Goal: Navigation & Orientation: Find specific page/section

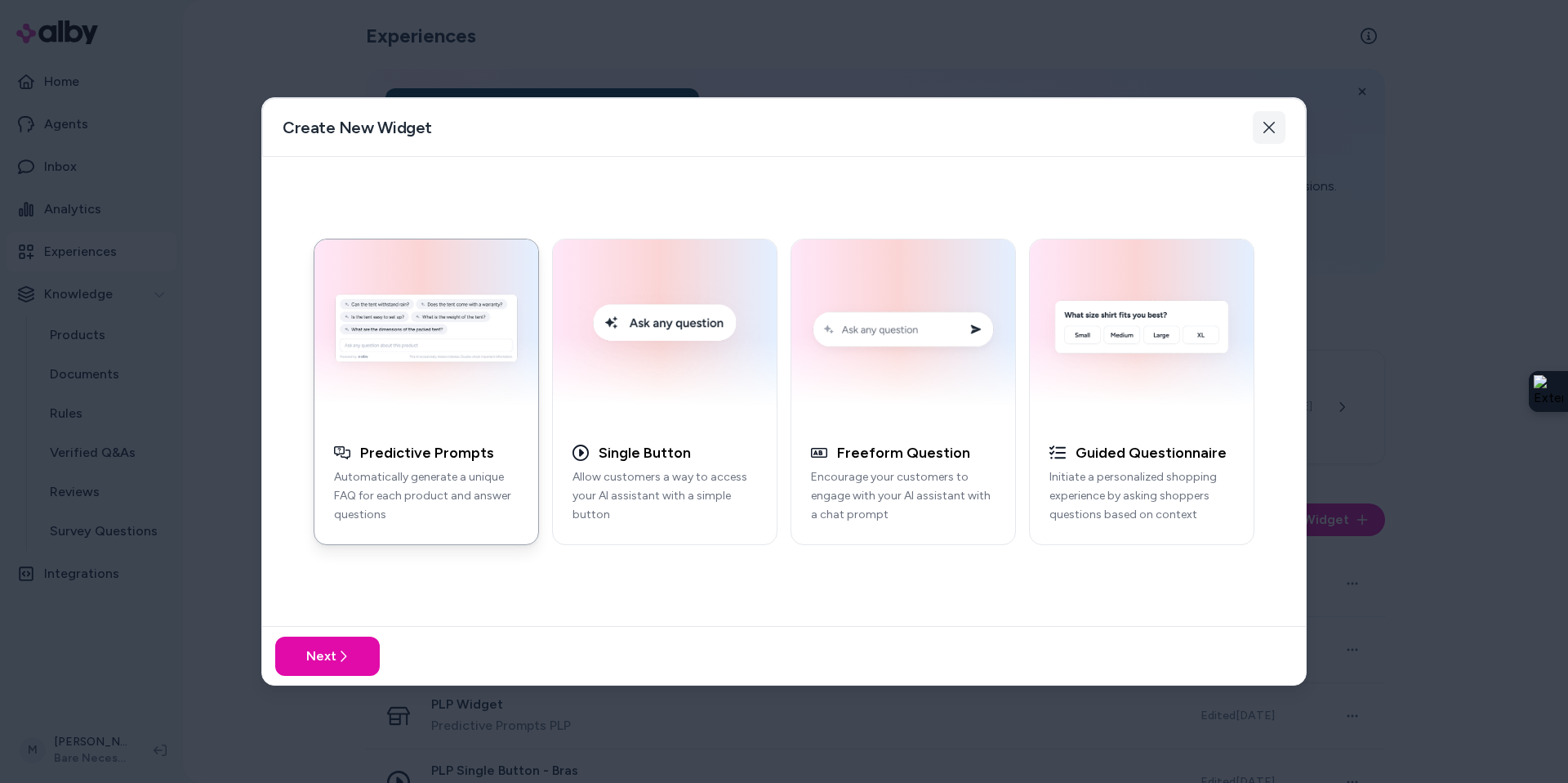
click at [1274, 127] on icon "button" at bounding box center [1269, 127] width 13 height 13
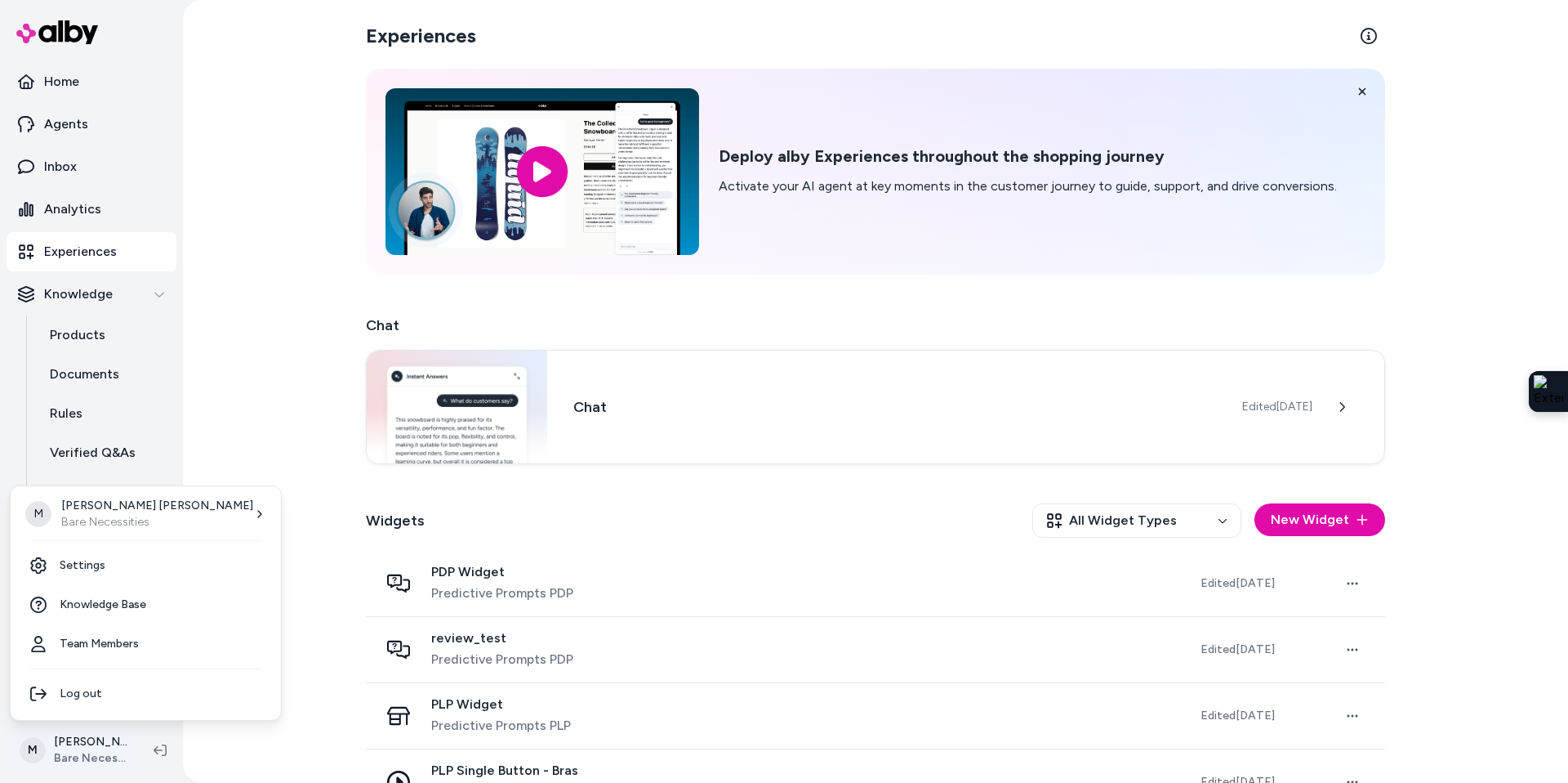
click at [67, 758] on html "Home Agents Inbox Analytics Experiences Knowledge Products Documents Rules Veri…" at bounding box center [784, 391] width 1568 height 783
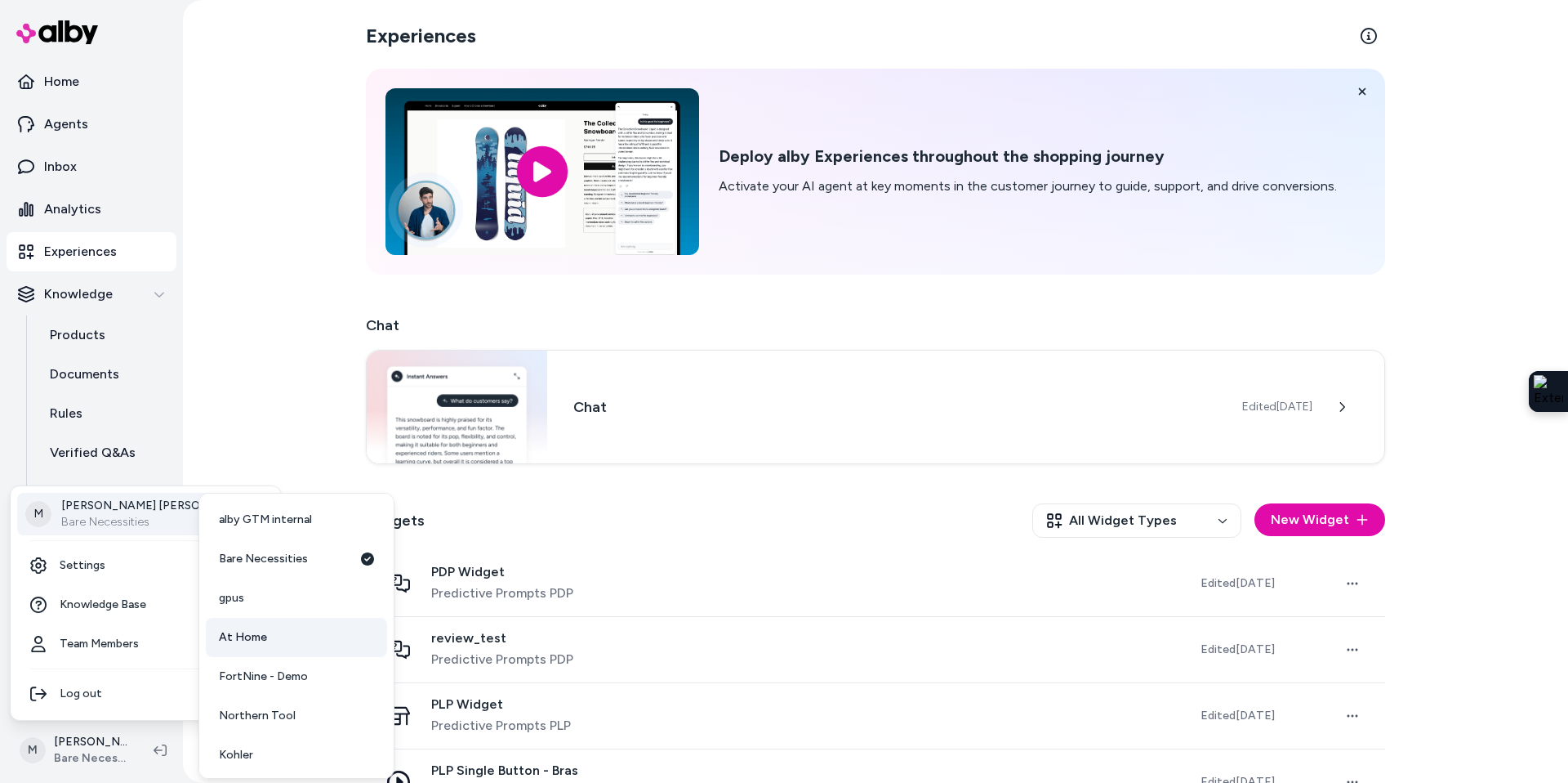
click at [281, 634] on link "At Home" at bounding box center [296, 637] width 181 height 40
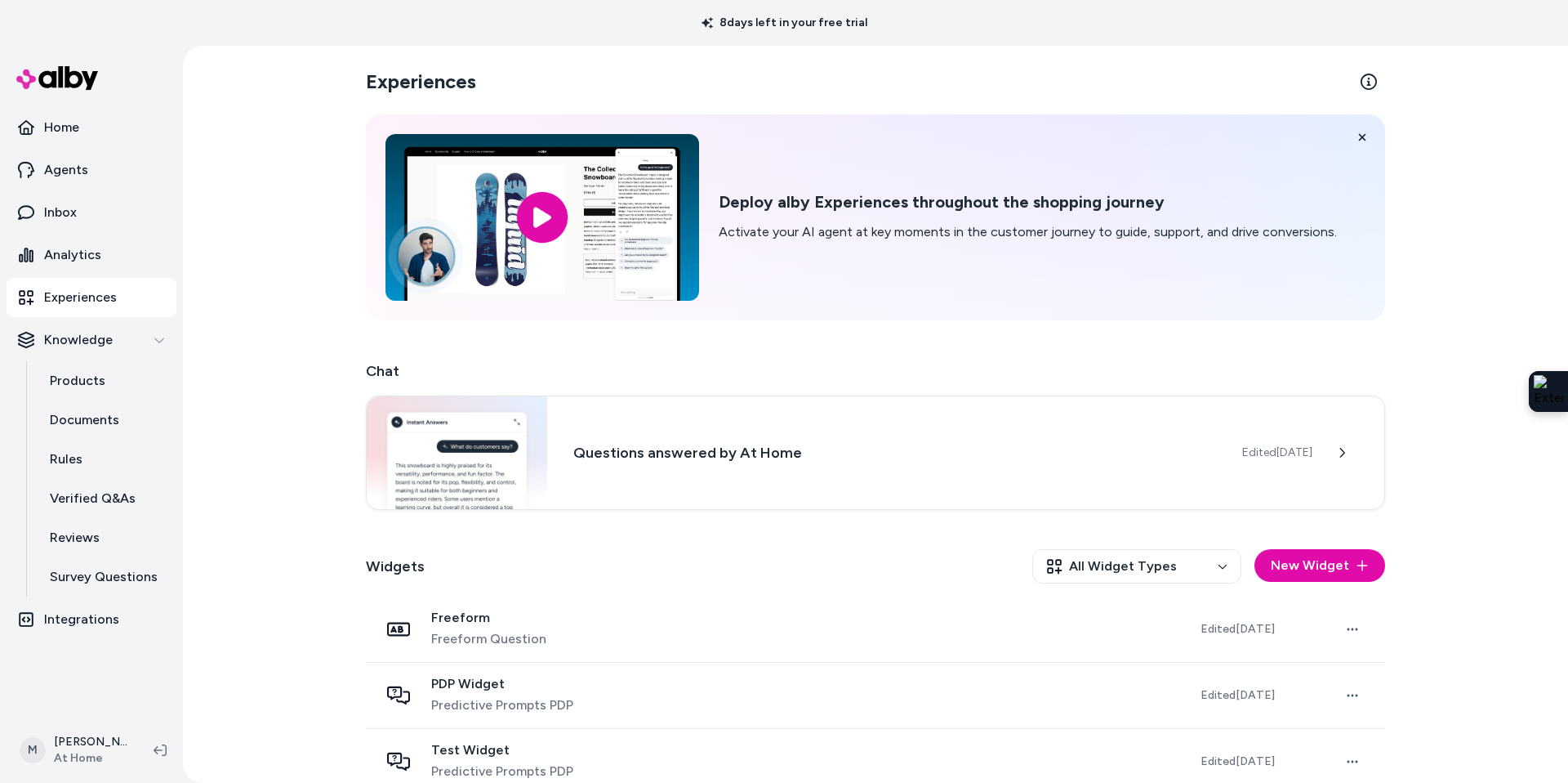
scroll to position [157, 0]
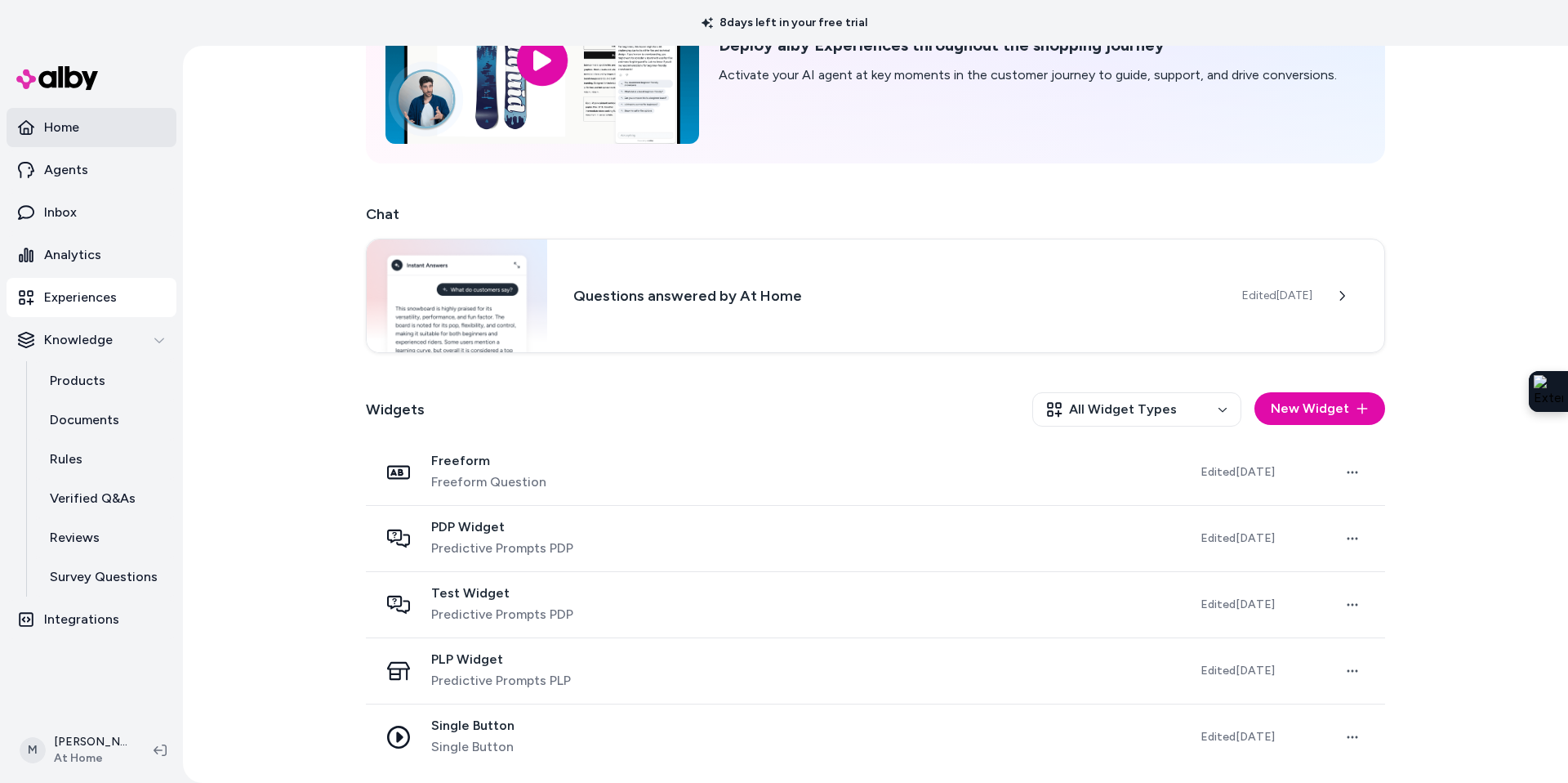
click at [88, 132] on link "Home" at bounding box center [92, 127] width 170 height 40
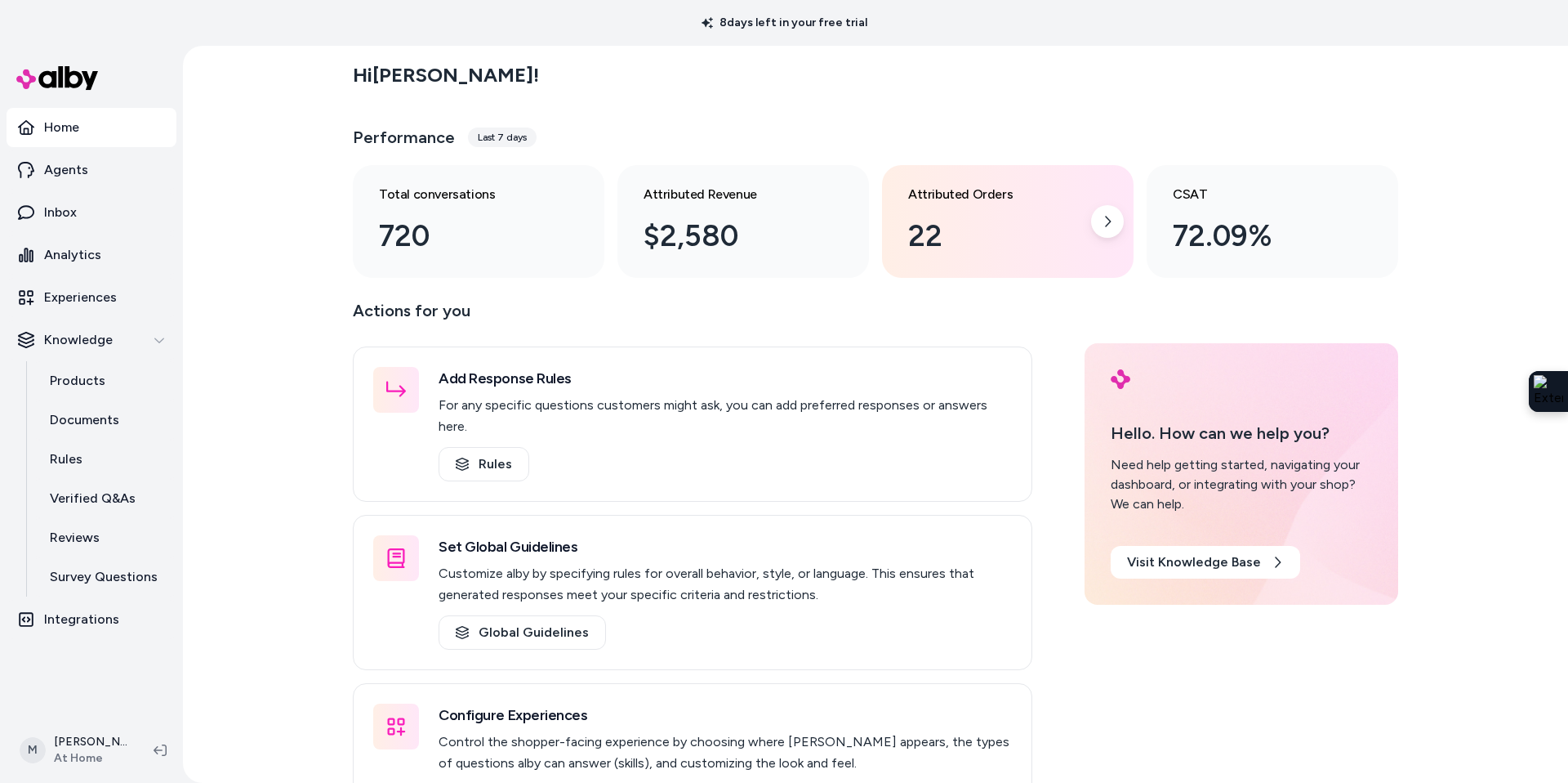
click at [984, 220] on div "22" at bounding box center [994, 236] width 173 height 44
